Goal: Navigation & Orientation: Go to known website

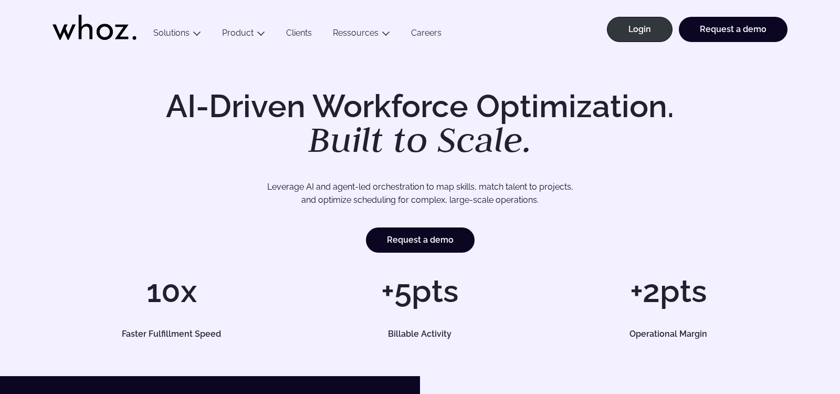
click at [640, 14] on ul "Login Request a demo" at bounding box center [693, 26] width 187 height 52
click at [632, 30] on link "Login" at bounding box center [640, 29] width 66 height 25
click at [627, 32] on link "Login" at bounding box center [640, 29] width 66 height 25
click at [624, 36] on link "Login" at bounding box center [640, 29] width 66 height 25
